Goal: Check status: Check status

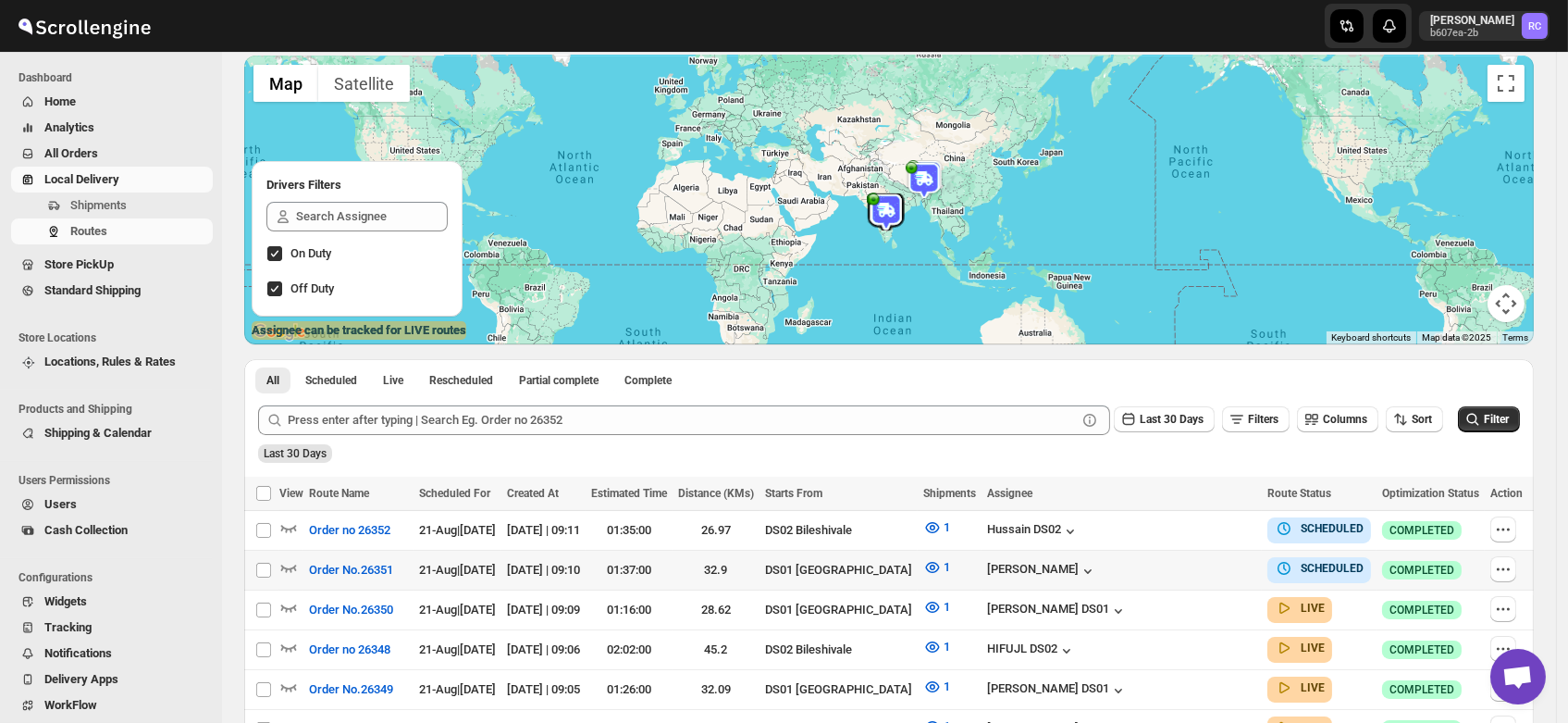
scroll to position [117, 0]
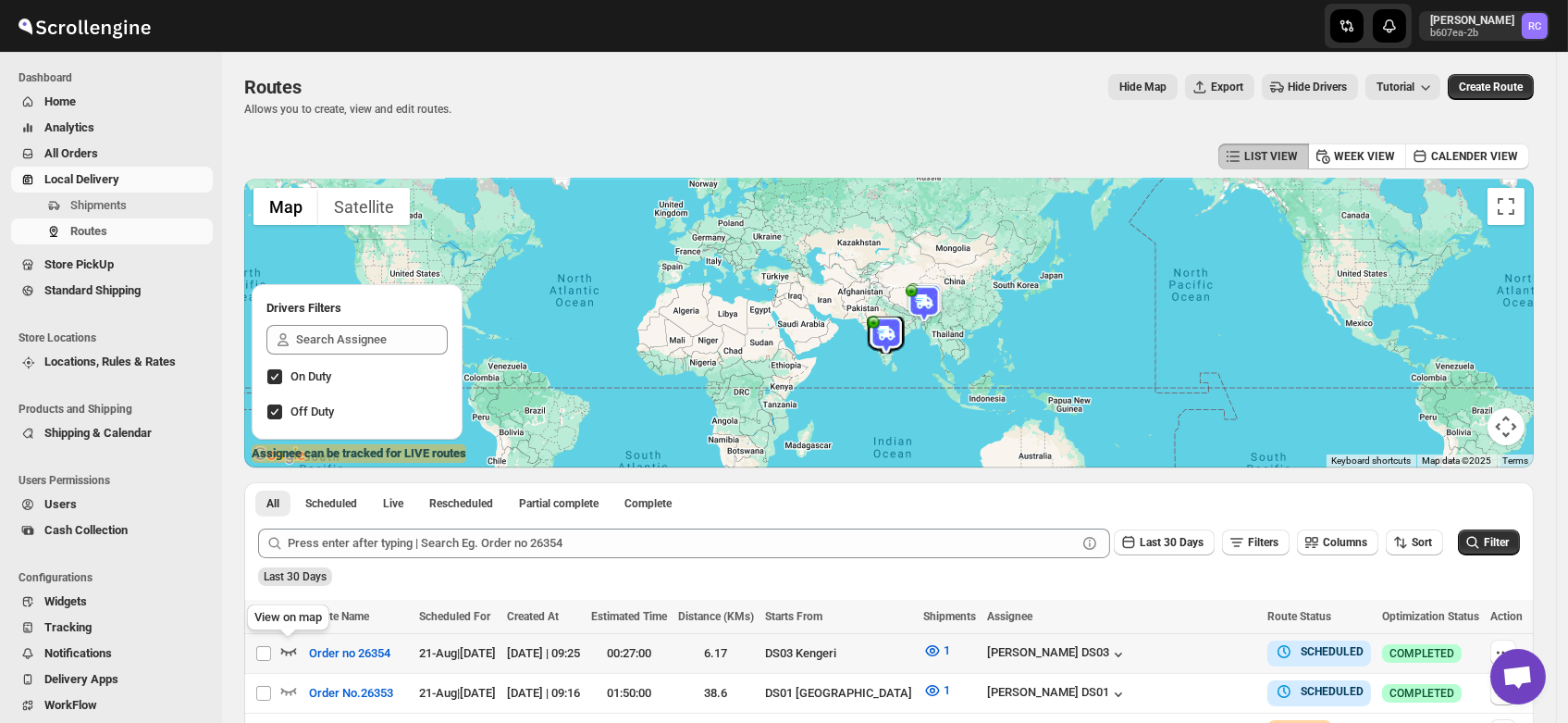
click at [287, 644] on icon "button" at bounding box center [289, 650] width 19 height 19
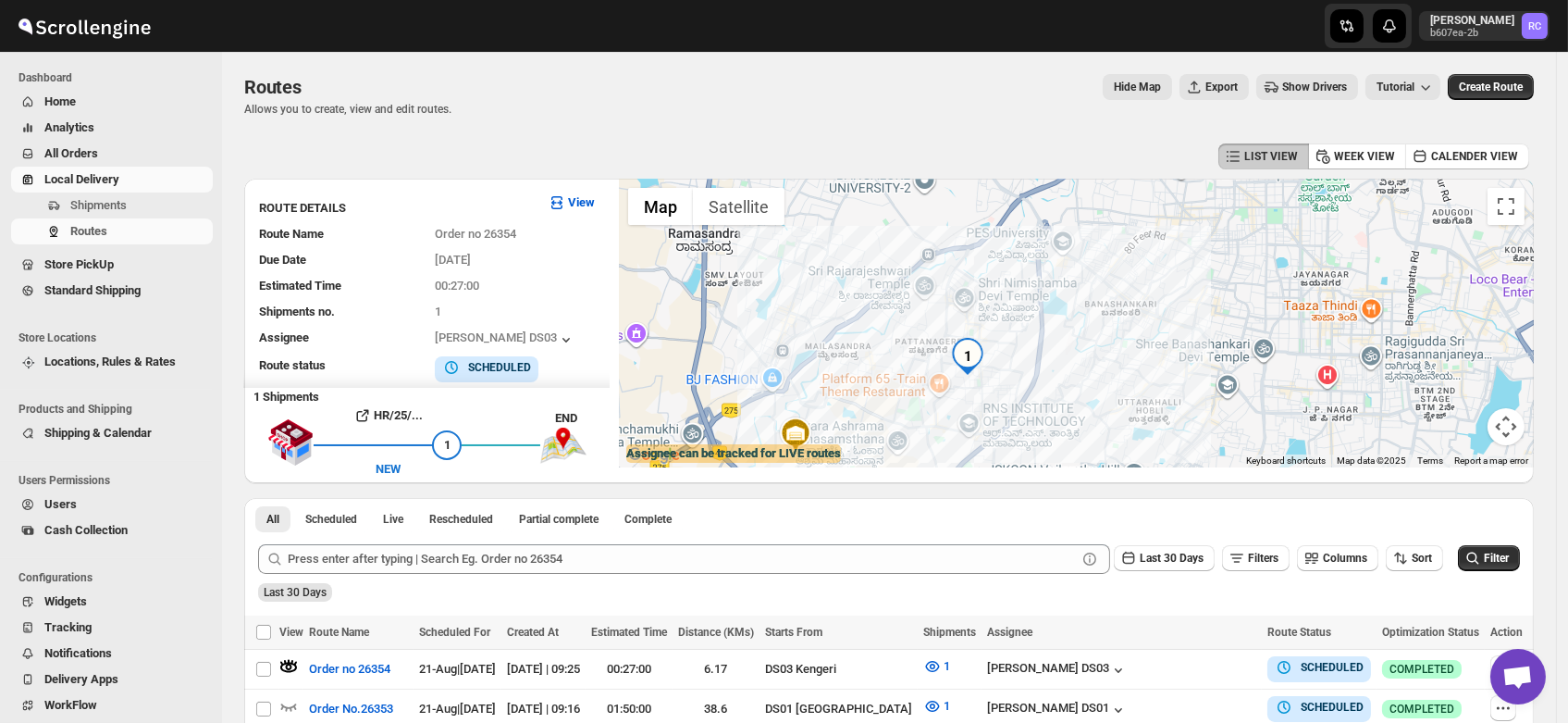
drag, startPoint x: 1193, startPoint y: 307, endPoint x: 998, endPoint y: 376, distance: 206.8
click at [998, 376] on div at bounding box center [1076, 323] width 915 height 289
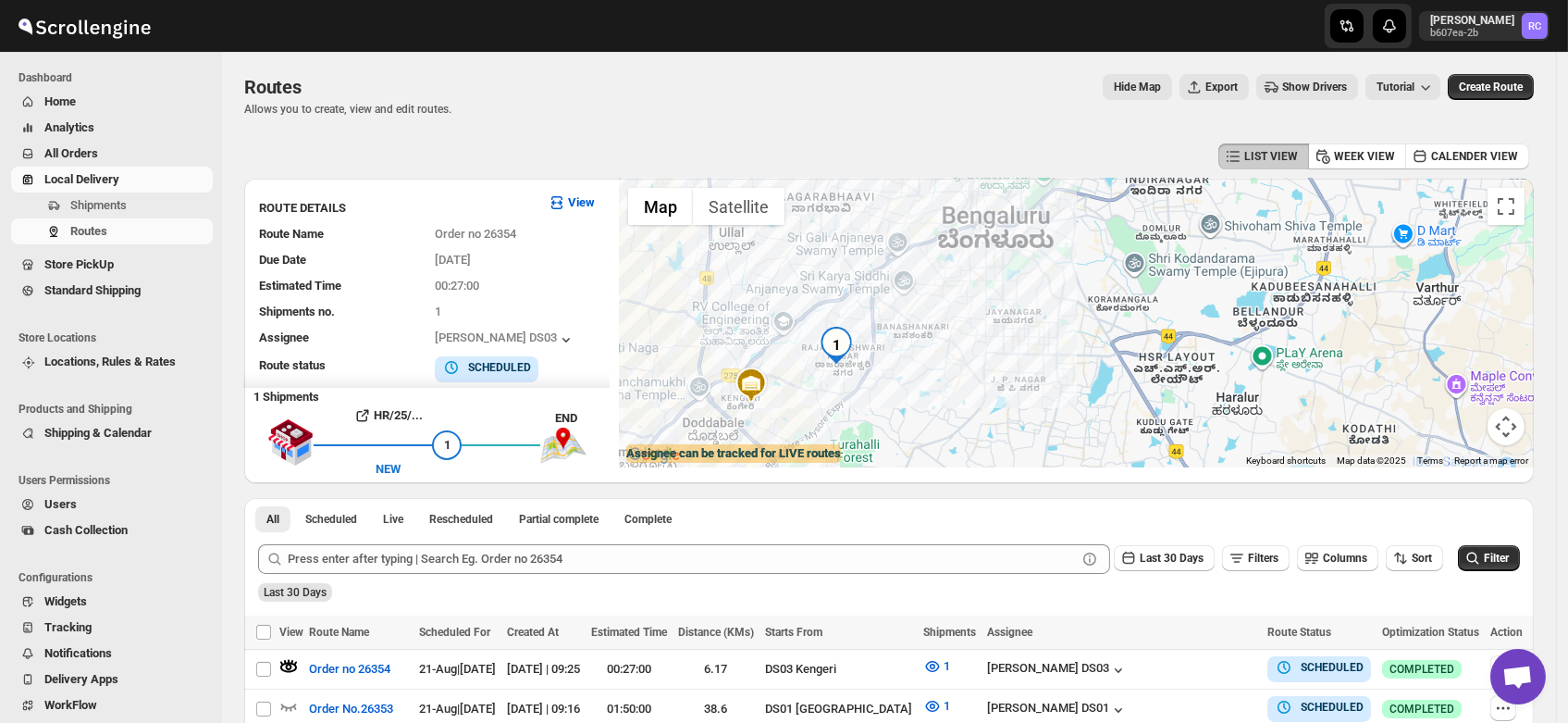
drag, startPoint x: 1062, startPoint y: 324, endPoint x: 870, endPoint y: 337, distance: 192.4
click at [870, 337] on div at bounding box center [1076, 323] width 915 height 289
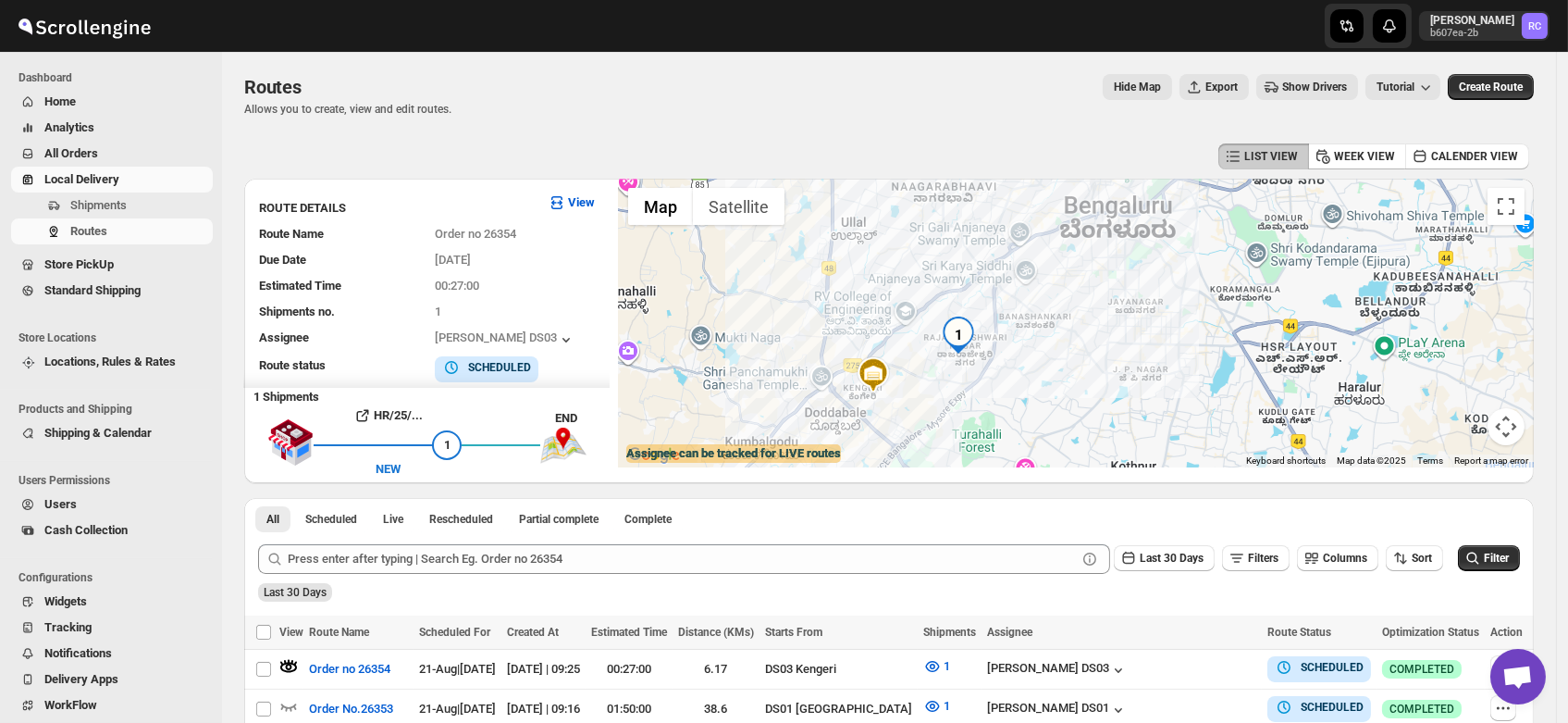
drag, startPoint x: 948, startPoint y: 341, endPoint x: 1098, endPoint y: 324, distance: 151.0
click at [1098, 324] on div at bounding box center [1076, 323] width 915 height 289
